Goal: Task Accomplishment & Management: Complete application form

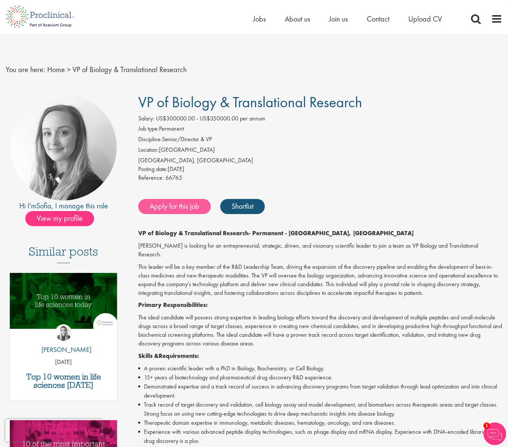
click at [188, 206] on link "Apply for this job" at bounding box center [174, 206] width 72 height 15
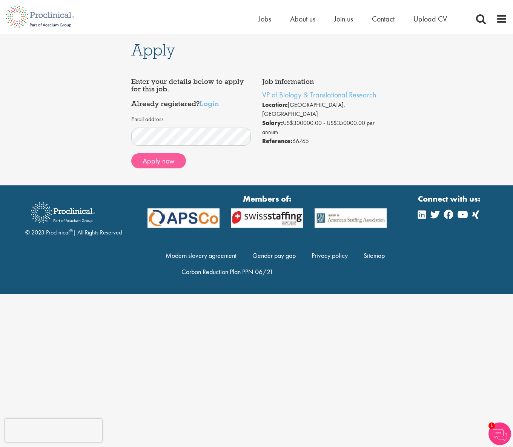
click at [163, 156] on button "Apply now" at bounding box center [158, 160] width 55 height 15
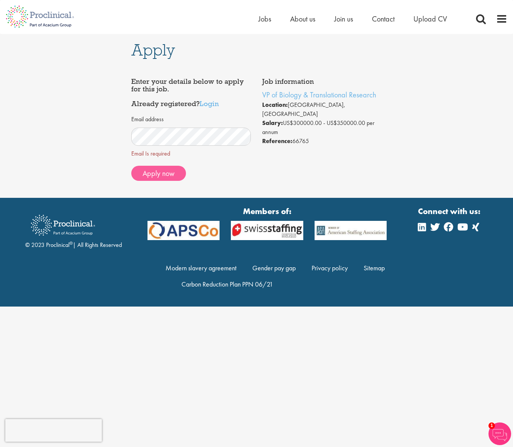
click at [152, 173] on span "Apply now" at bounding box center [159, 173] width 32 height 10
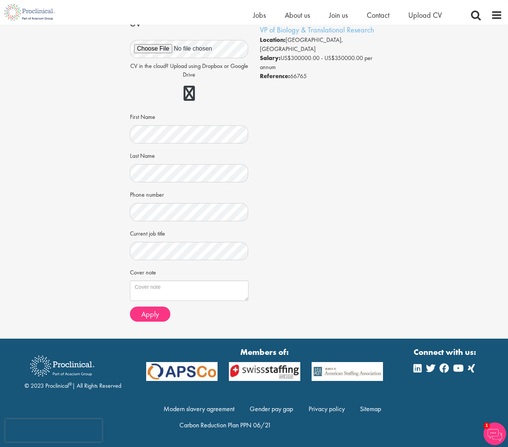
scroll to position [52, 0]
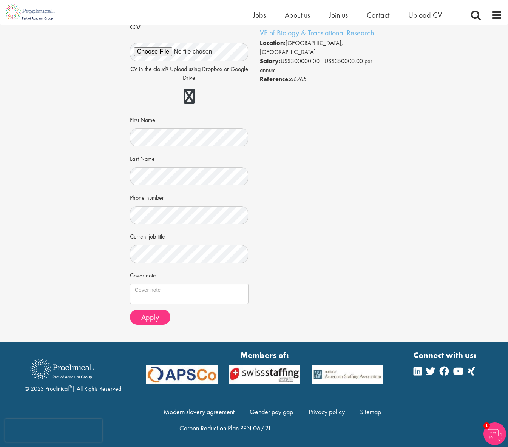
click at [384, 224] on div "Apply Job information VP of Biology & Translational Research Location: Newark, …" at bounding box center [253, 157] width 519 height 370
click at [310, 263] on div "Job information VP of Biology & Translational Research Location: Newark, USA Sa…" at bounding box center [254, 171] width 260 height 318
click at [149, 314] on span "Apply" at bounding box center [150, 317] width 18 height 10
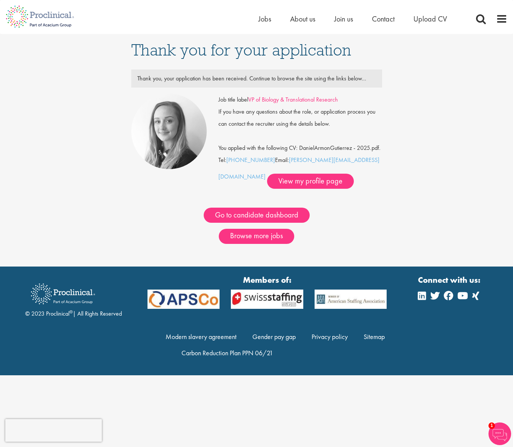
click at [320, 100] on link "VP of Biology & Translational Research" at bounding box center [293, 99] width 90 height 8
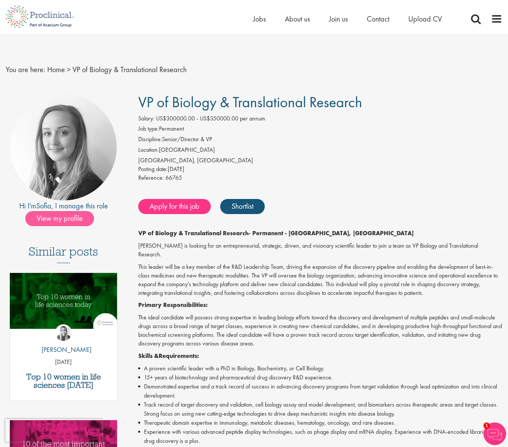
click at [62, 219] on span "View my profile" at bounding box center [59, 218] width 69 height 15
